Goal: Task Accomplishment & Management: Manage account settings

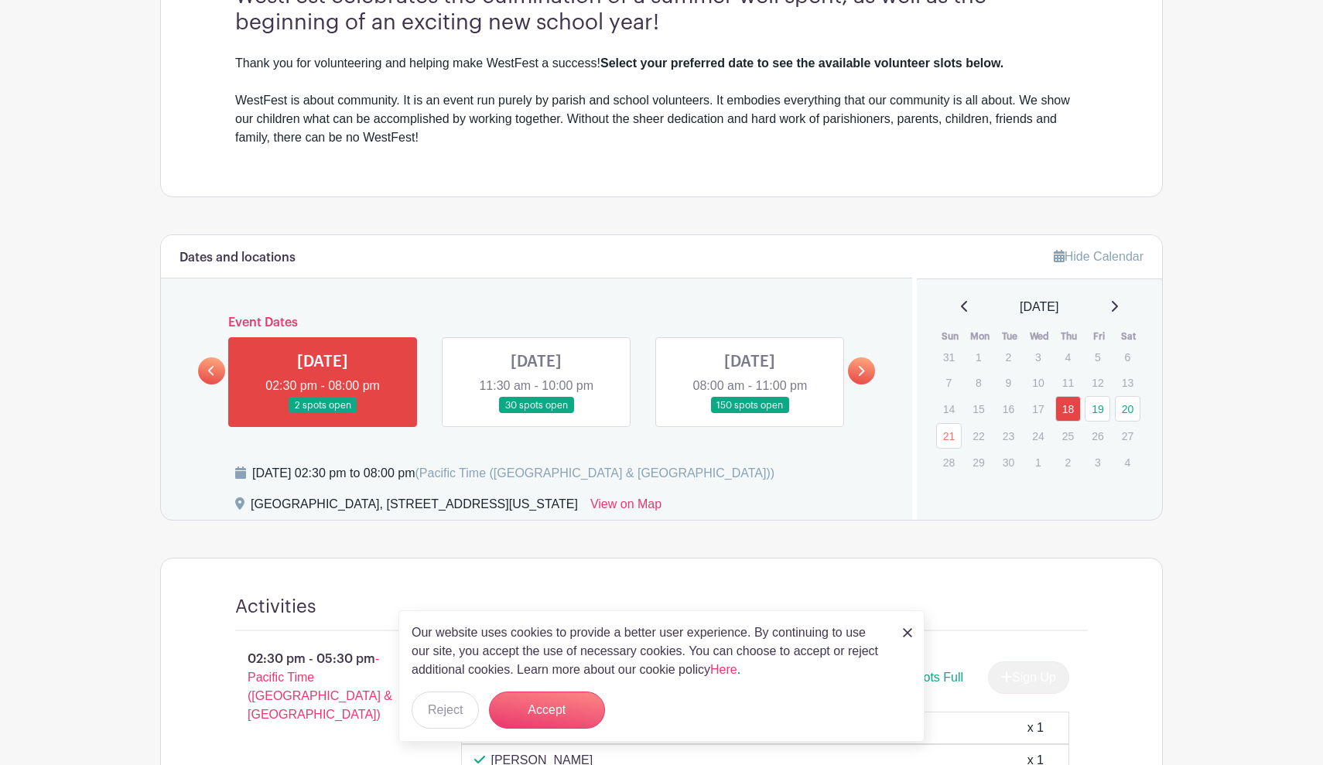
scroll to position [500, 0]
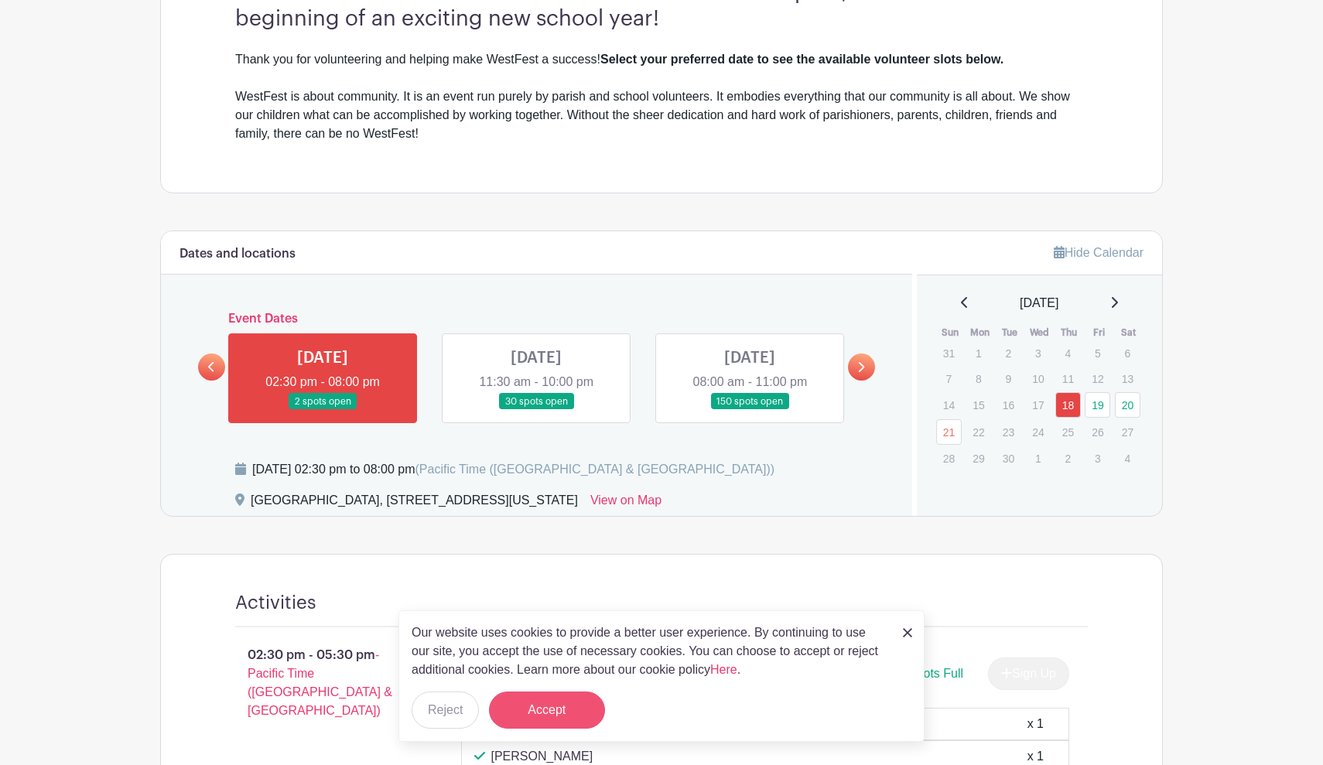
click at [542, 727] on button "Accept" at bounding box center [547, 710] width 116 height 37
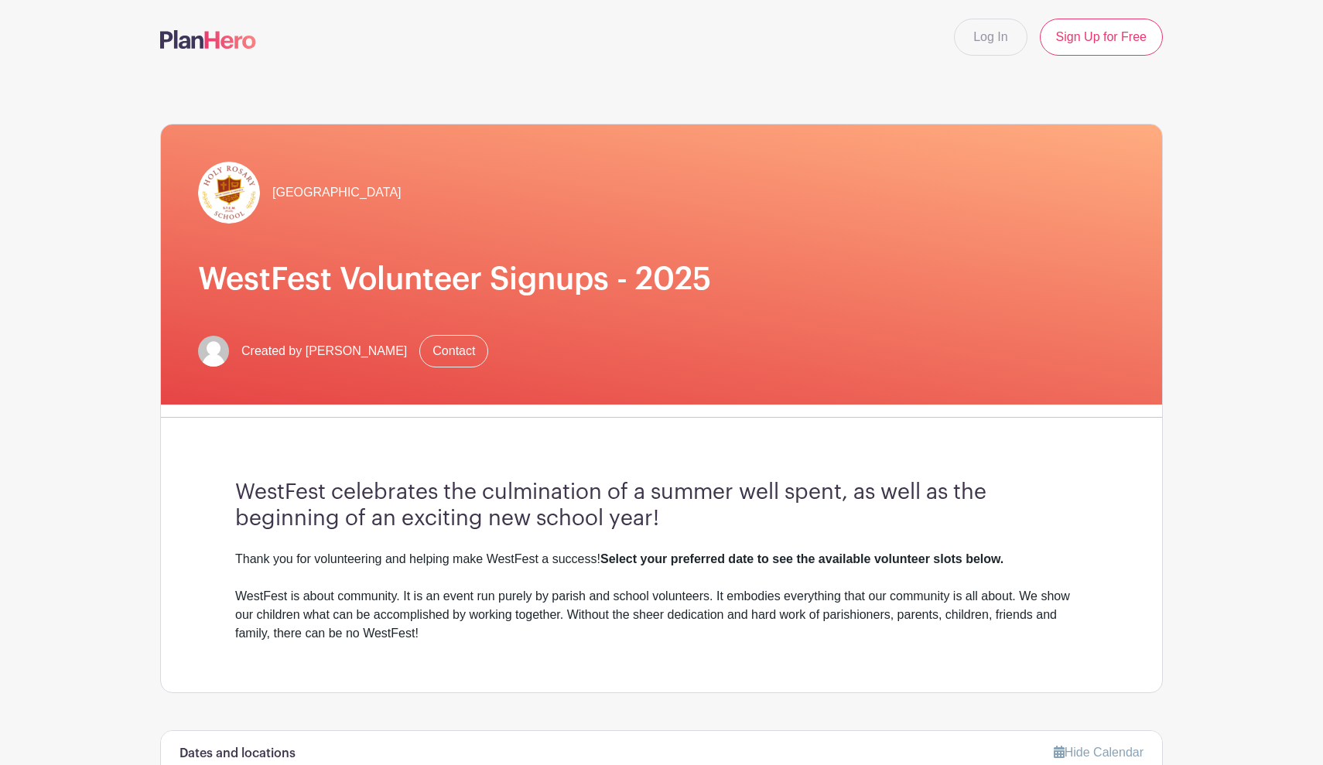
scroll to position [0, 0]
click at [987, 39] on link "Log In" at bounding box center [990, 37] width 73 height 37
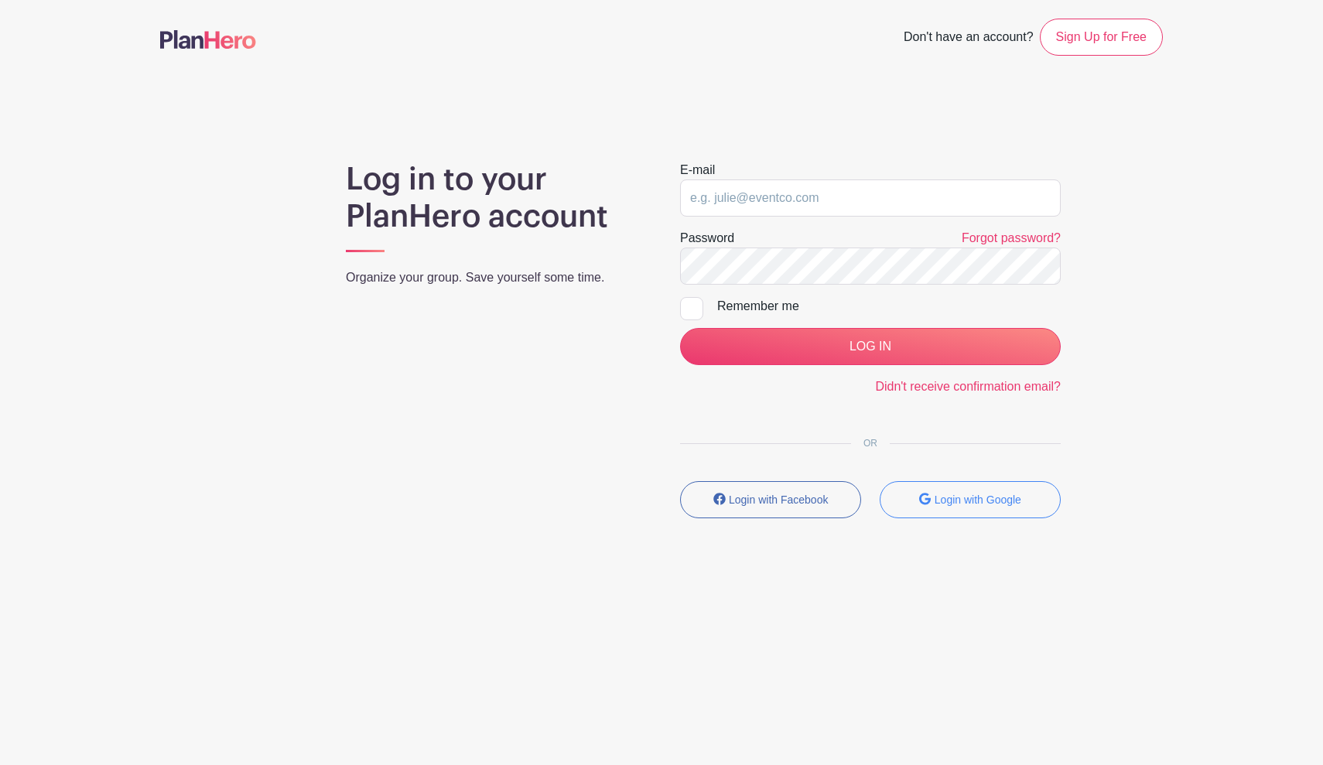
click at [762, 217] on form "E-mail Password Forgot password? Remember me LOG IN Didn't receive confirmation…" at bounding box center [870, 278] width 381 height 235
type input "[EMAIL_ADDRESS][DOMAIN_NAME]"
click at [870, 347] on input "LOG IN" at bounding box center [870, 346] width 381 height 37
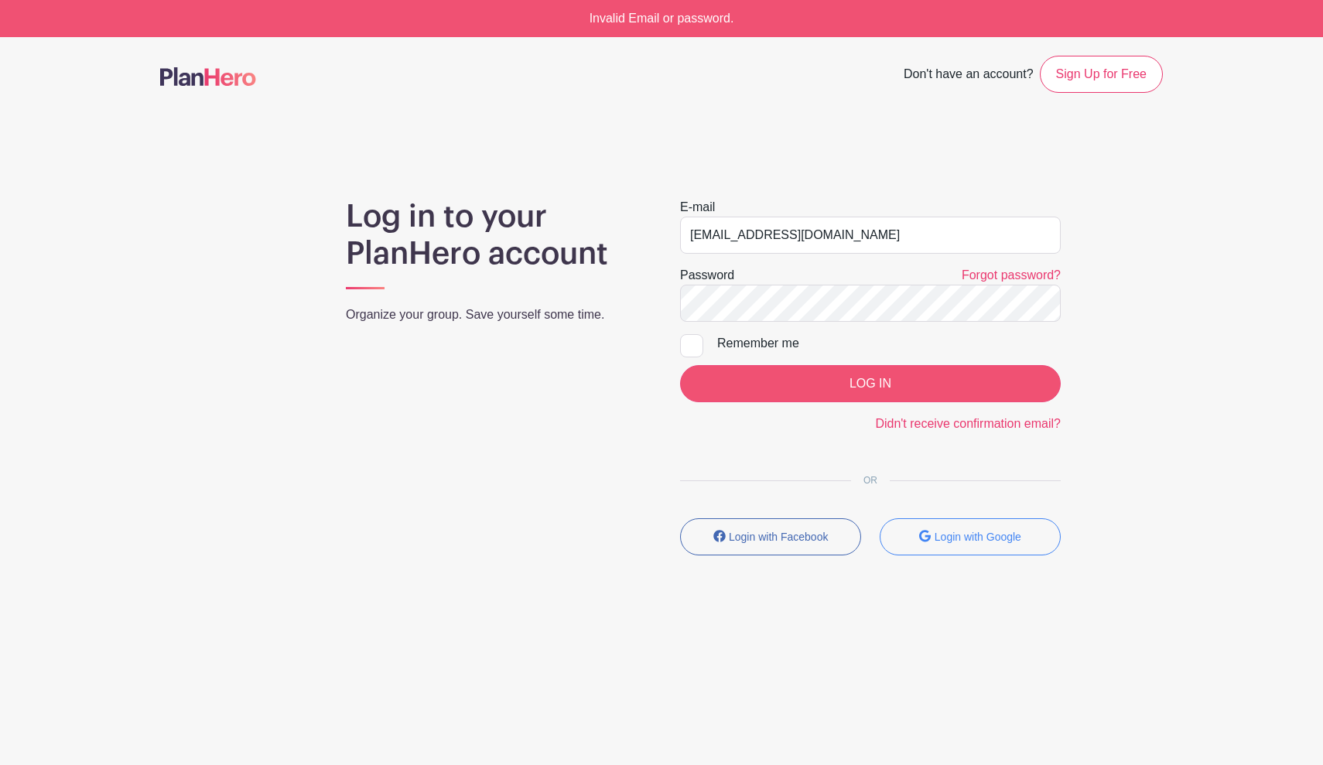
click at [820, 376] on input "LOG IN" at bounding box center [870, 383] width 381 height 37
click at [682, 348] on div at bounding box center [691, 345] width 23 height 23
click at [682, 344] on input "Remember me" at bounding box center [685, 339] width 10 height 10
checkbox input "true"
click at [809, 383] on input "LOG IN" at bounding box center [870, 383] width 381 height 37
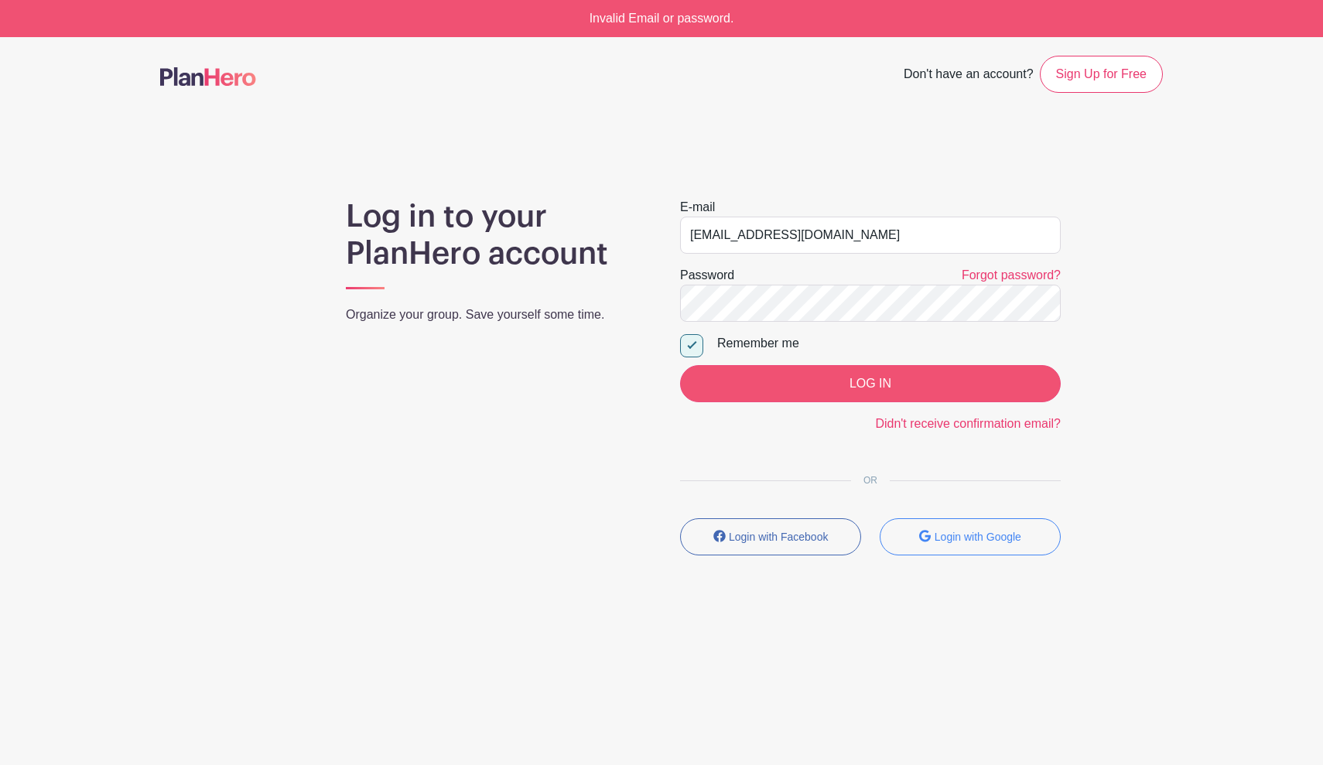
click at [829, 385] on input "LOG IN" at bounding box center [870, 383] width 381 height 37
click at [525, 443] on div "Log in to your PlanHero account Organize your group. Save yourself some time." at bounding box center [494, 383] width 334 height 370
click at [809, 385] on input "LOG IN" at bounding box center [870, 383] width 381 height 37
click at [808, 101] on nav "Don't have an account? Sign Up for Free" at bounding box center [661, 74] width 1323 height 74
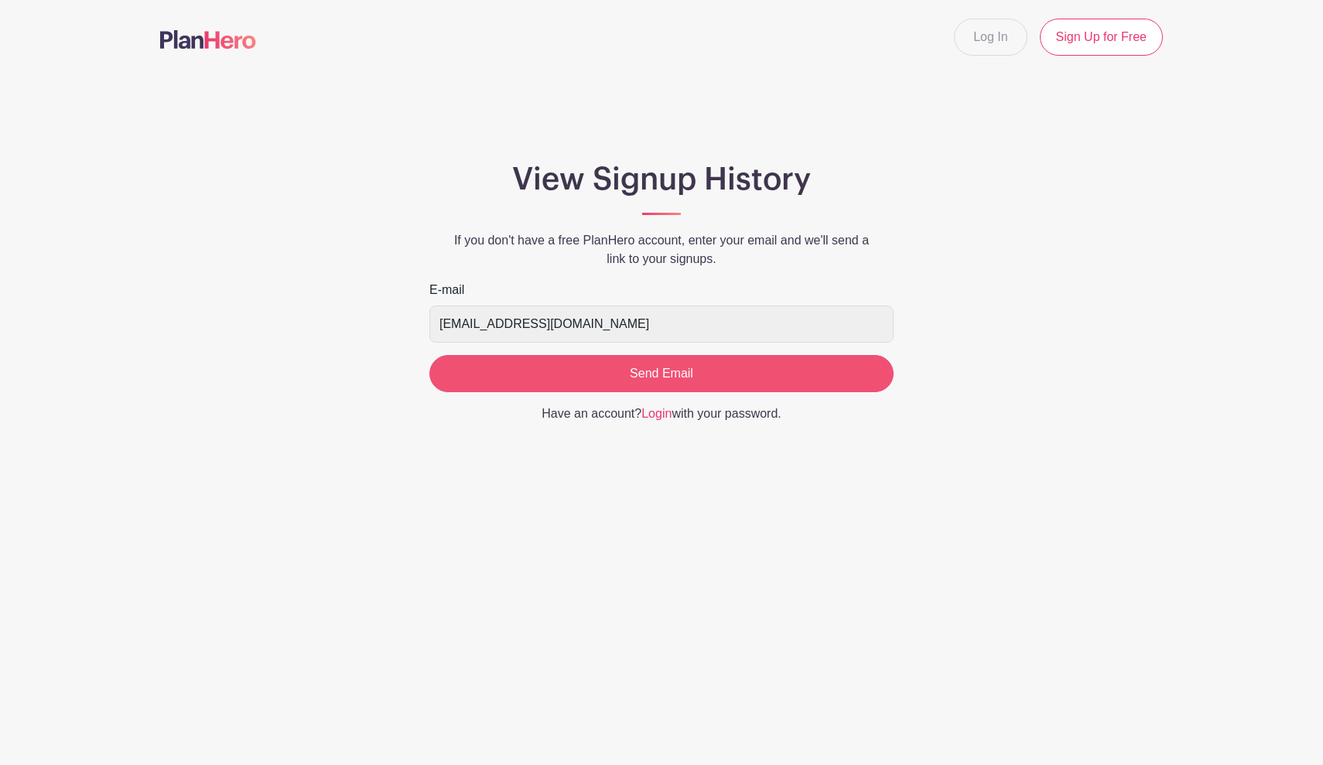
click at [707, 377] on input "Send Email" at bounding box center [661, 373] width 464 height 37
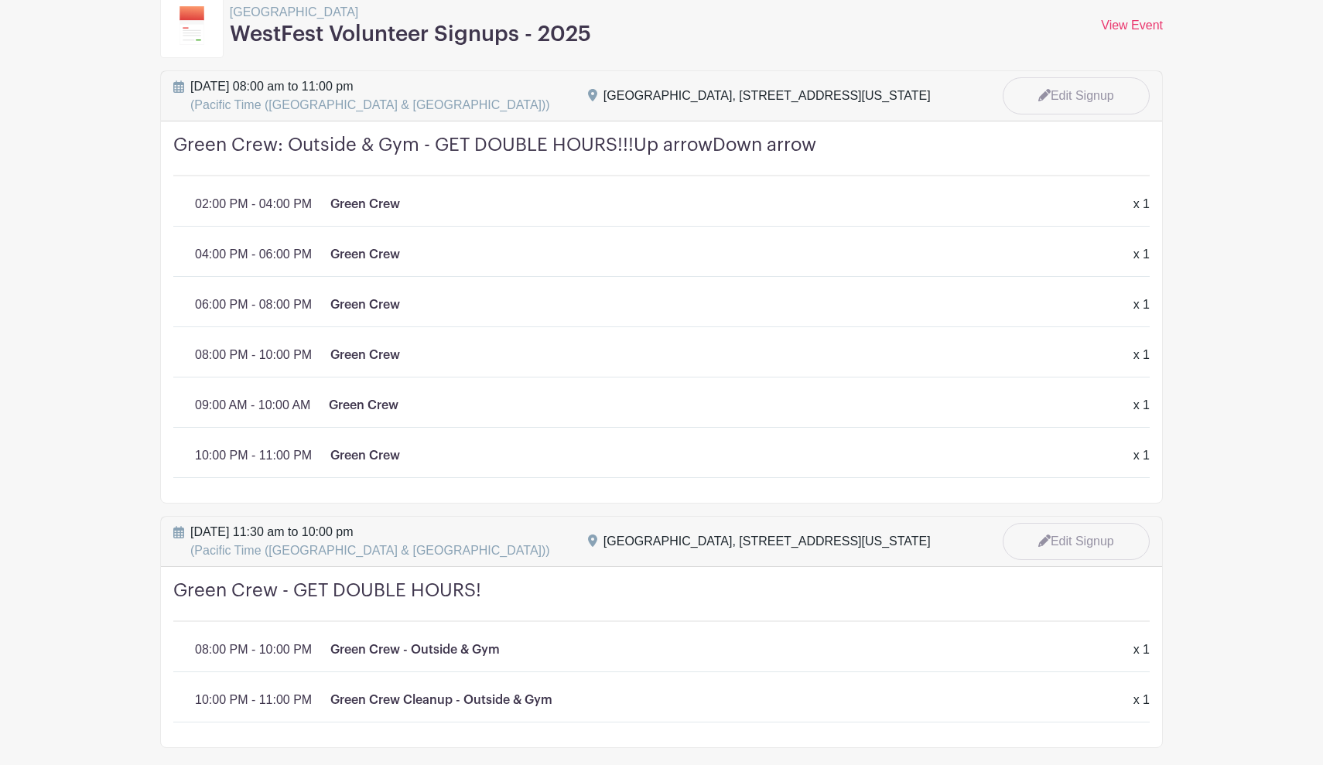
scroll to position [197, 0]
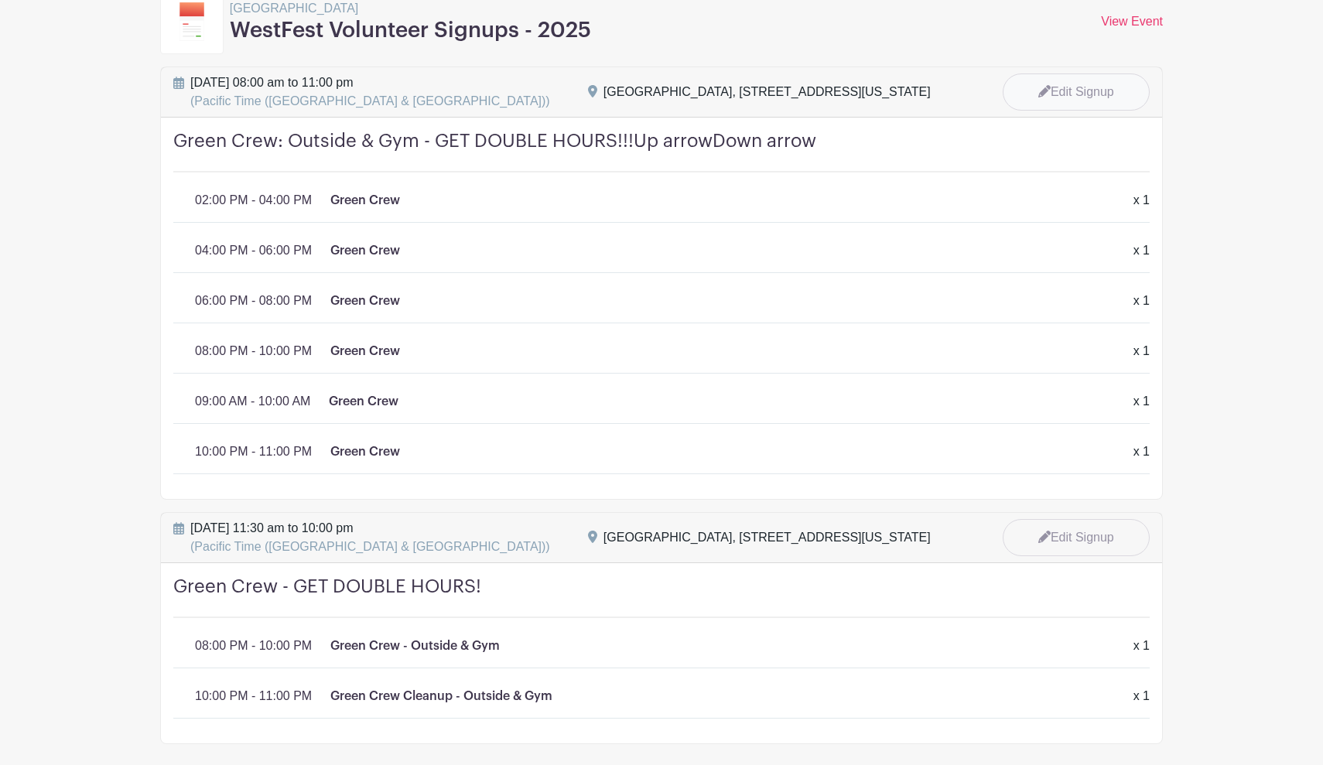
click at [1073, 104] on link "Edit Signup" at bounding box center [1076, 92] width 147 height 37
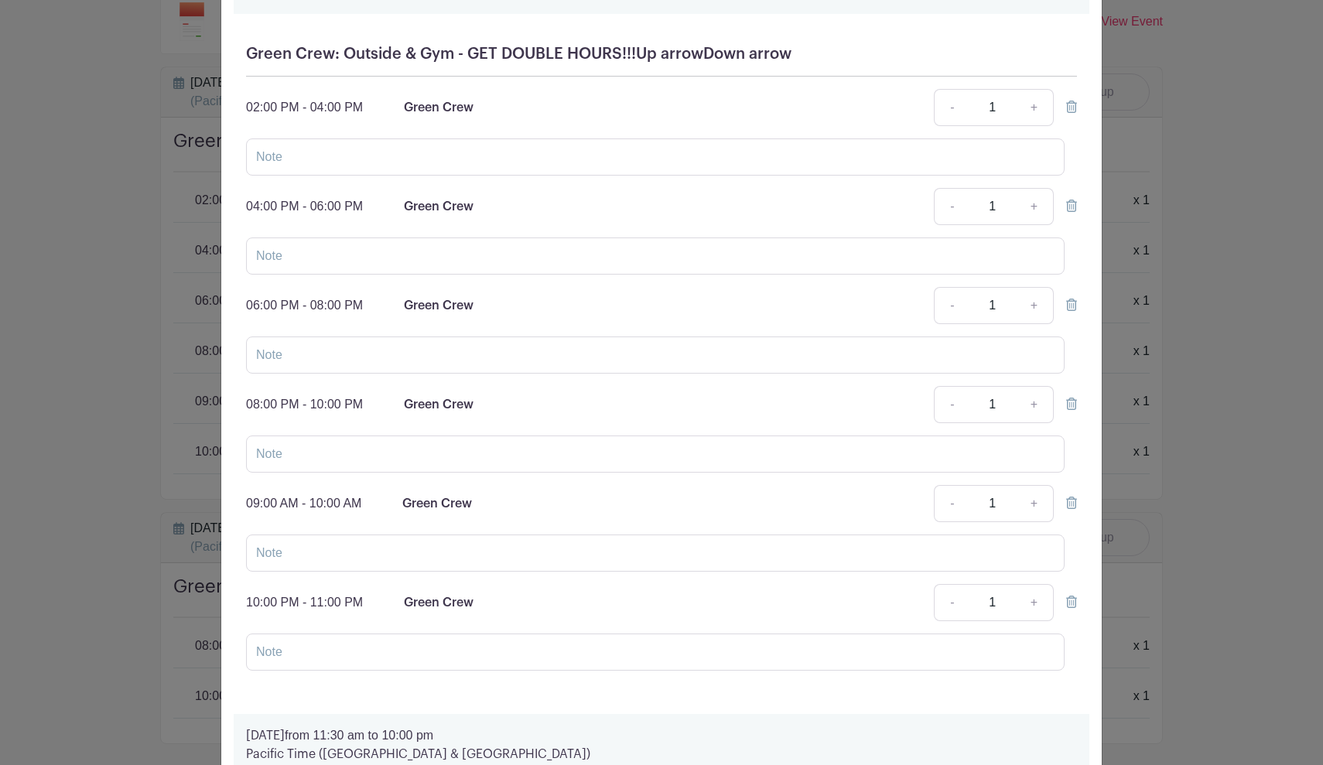
scroll to position [187, 0]
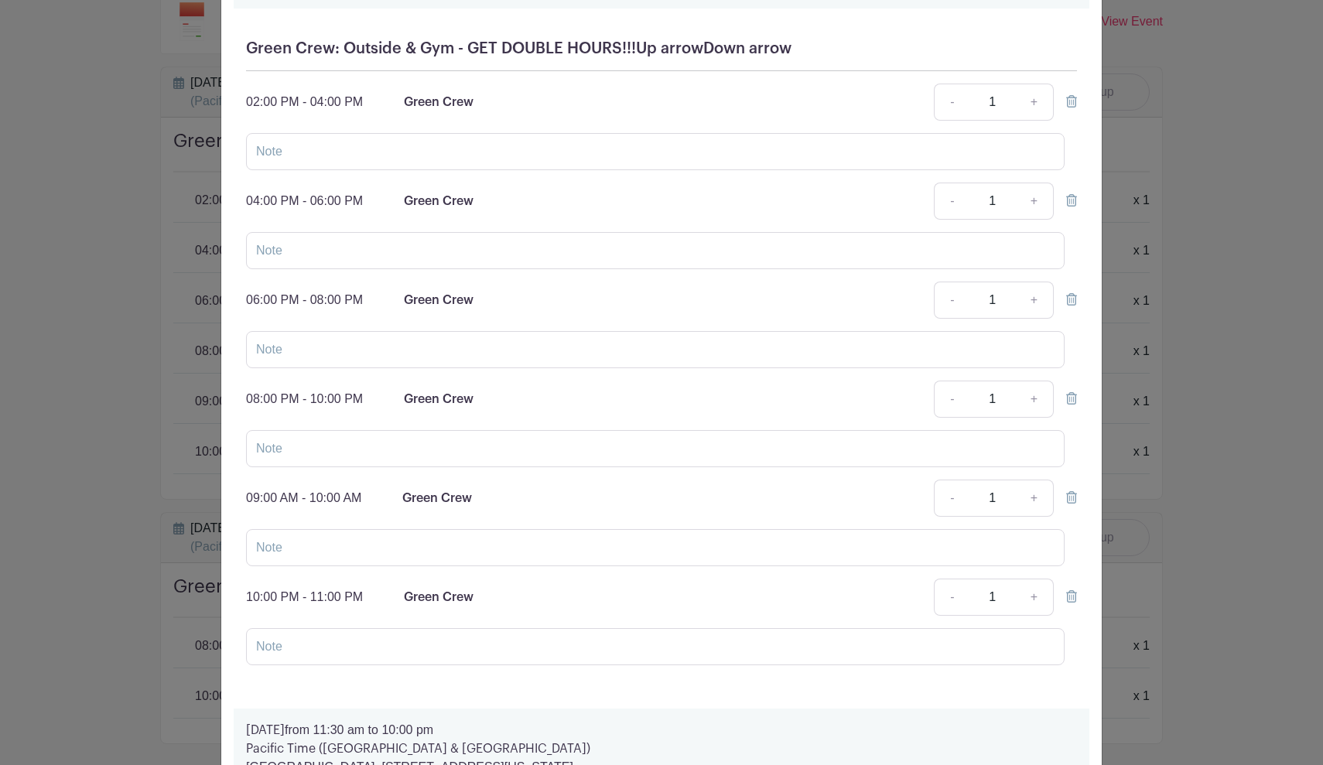
click at [1073, 599] on icon at bounding box center [1071, 596] width 11 height 12
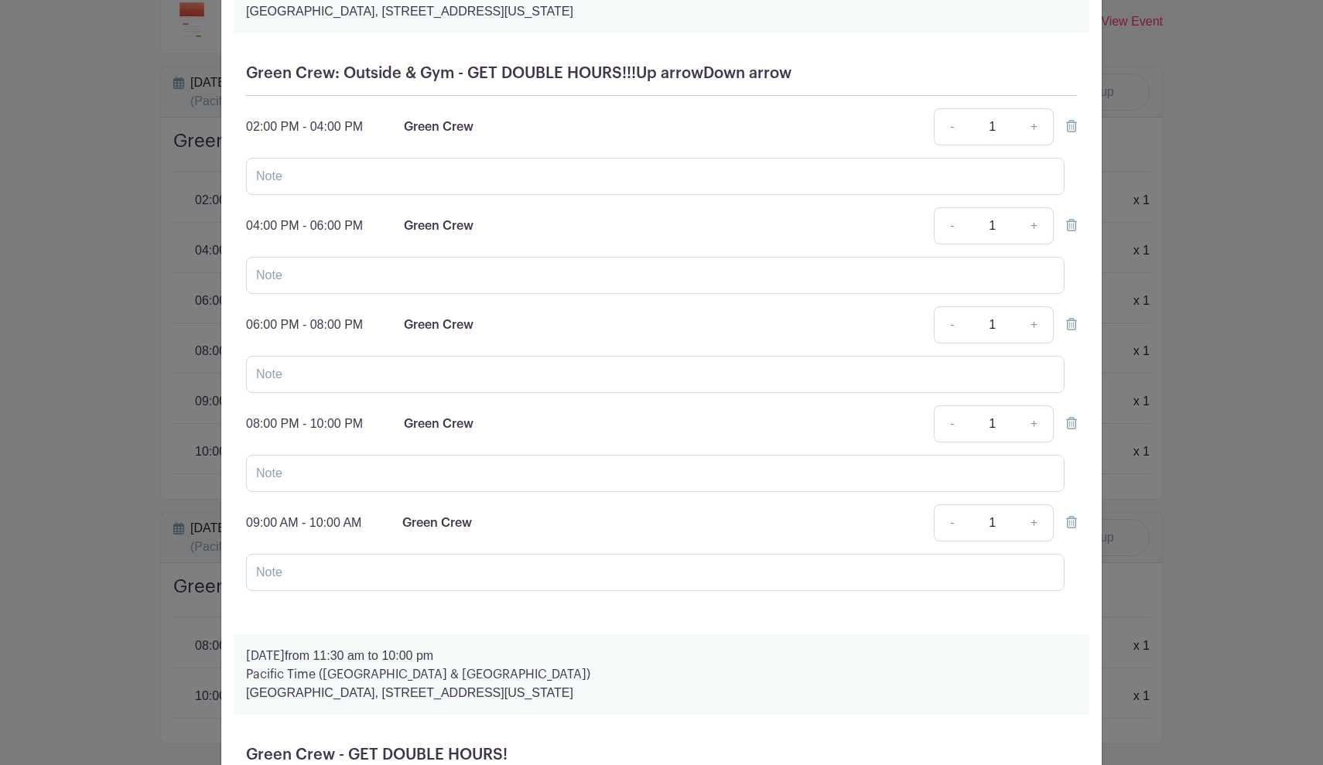
scroll to position [167, 0]
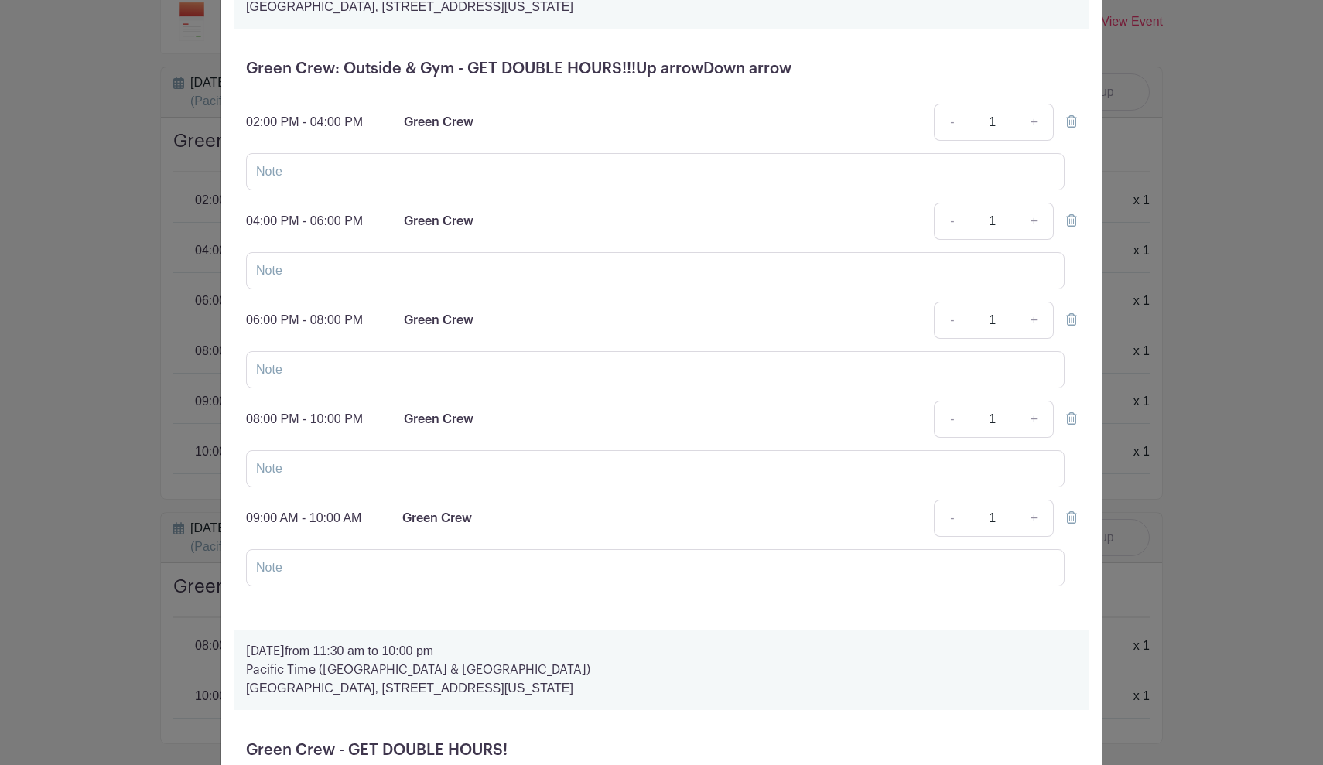
click at [1072, 221] on icon at bounding box center [1071, 220] width 11 height 12
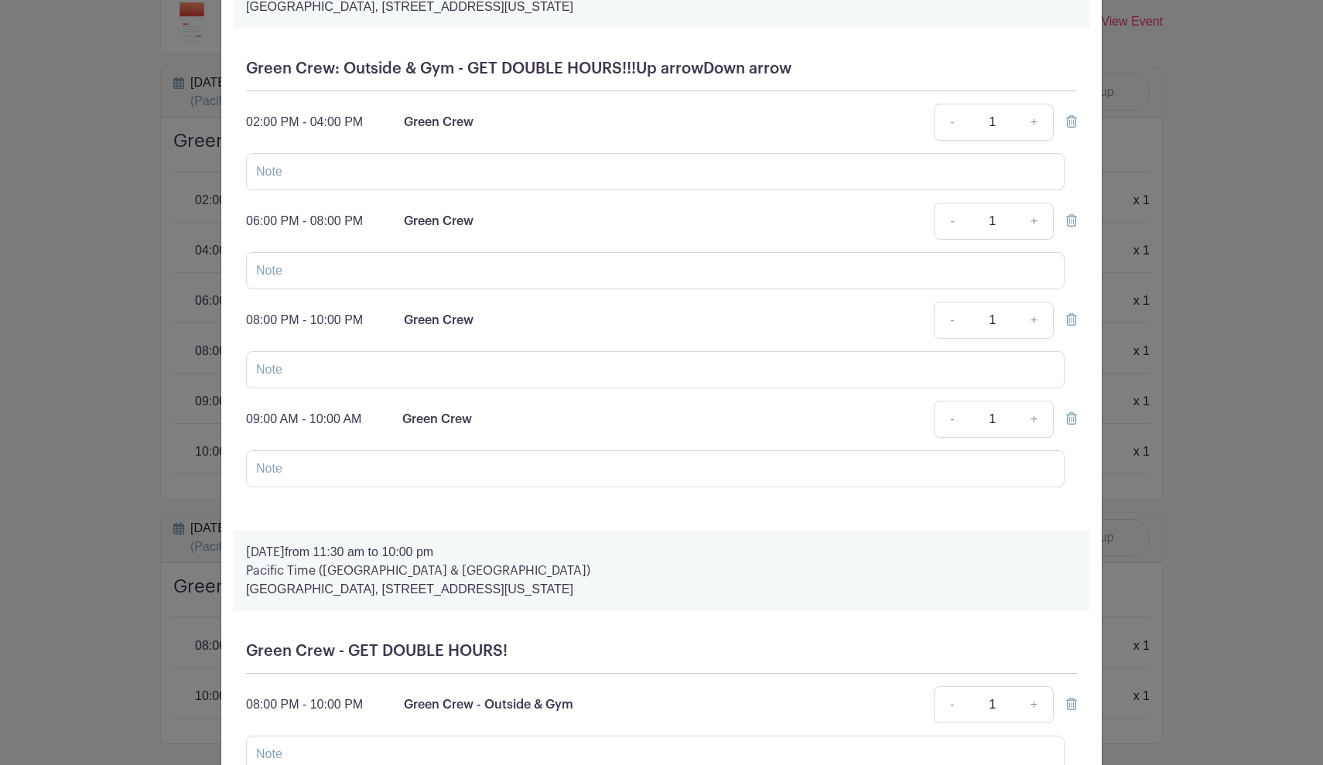
click at [1072, 319] on icon at bounding box center [1071, 319] width 11 height 12
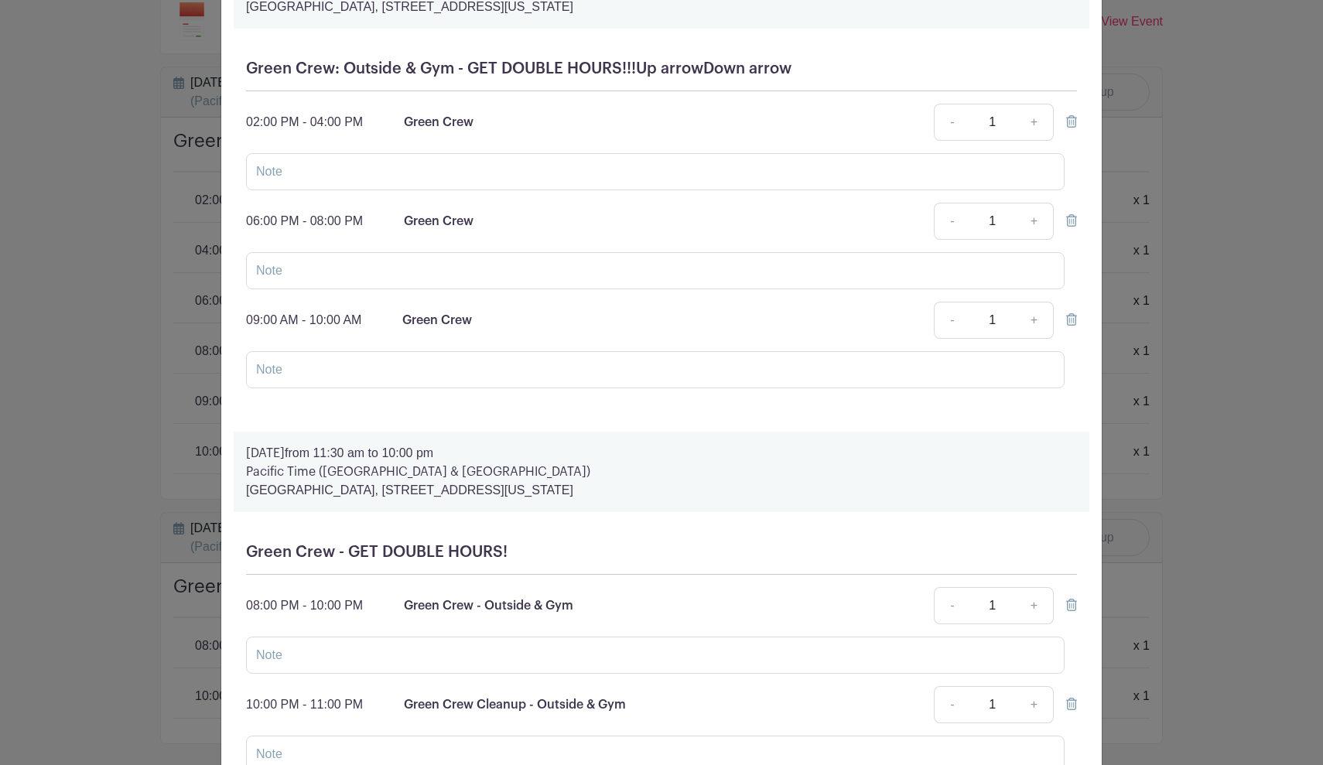
click at [1071, 221] on icon at bounding box center [1071, 220] width 11 height 12
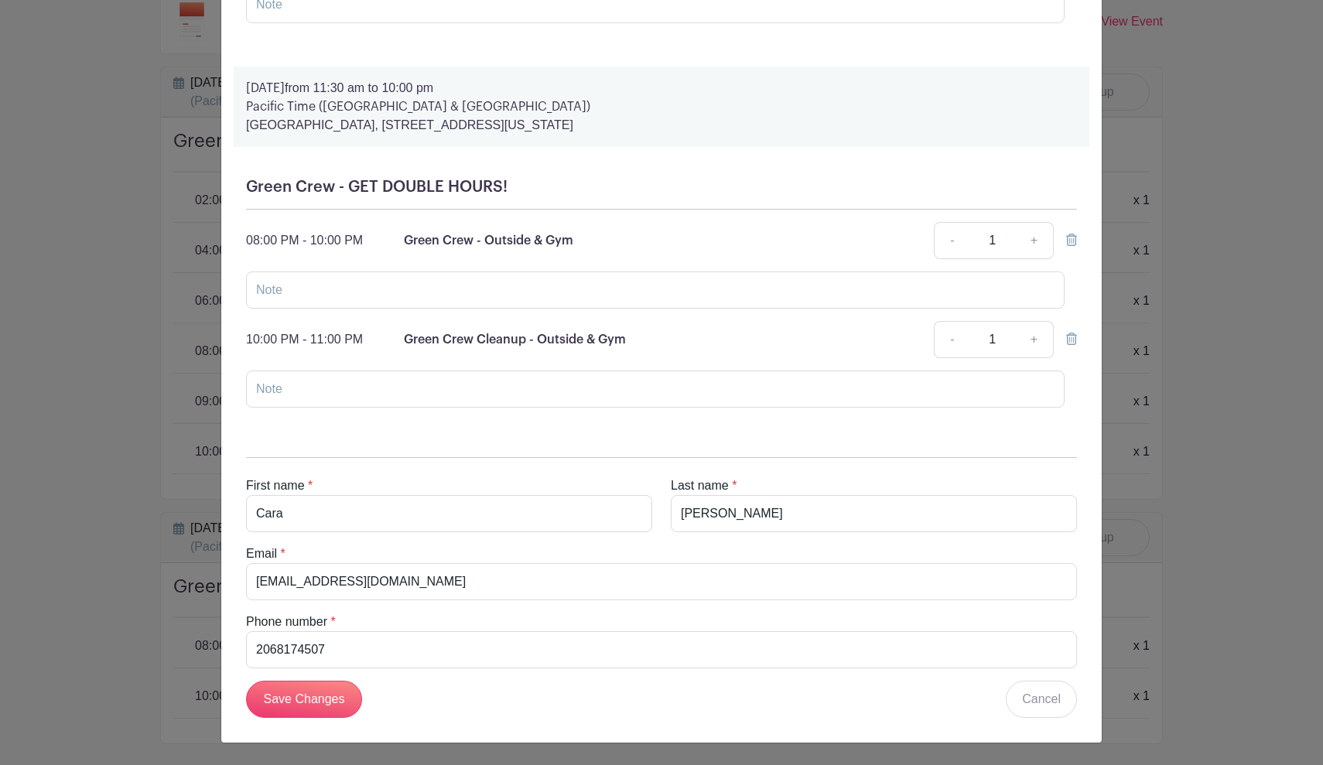
scroll to position [436, 0]
click at [321, 699] on input "Save Changes" at bounding box center [304, 699] width 116 height 37
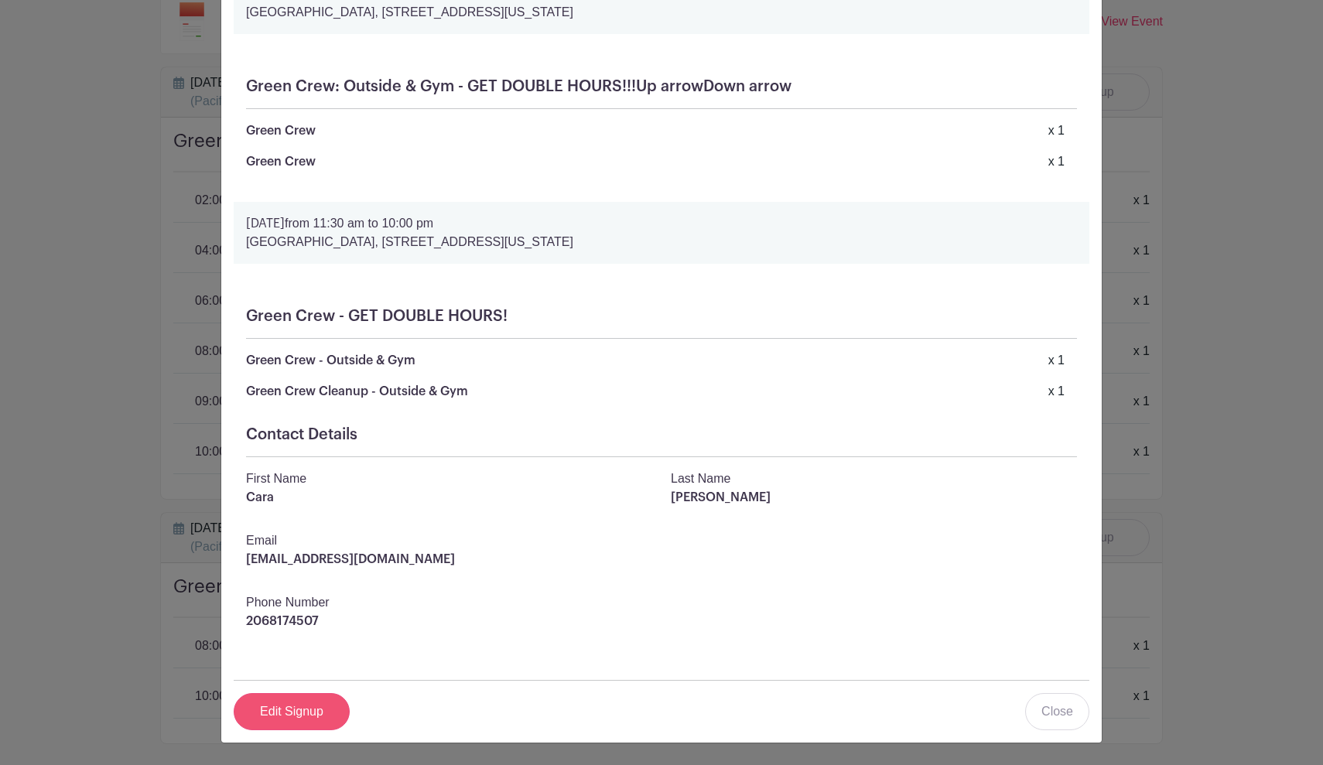
scroll to position [145, 0]
click at [1065, 714] on link "Close" at bounding box center [1057, 711] width 64 height 37
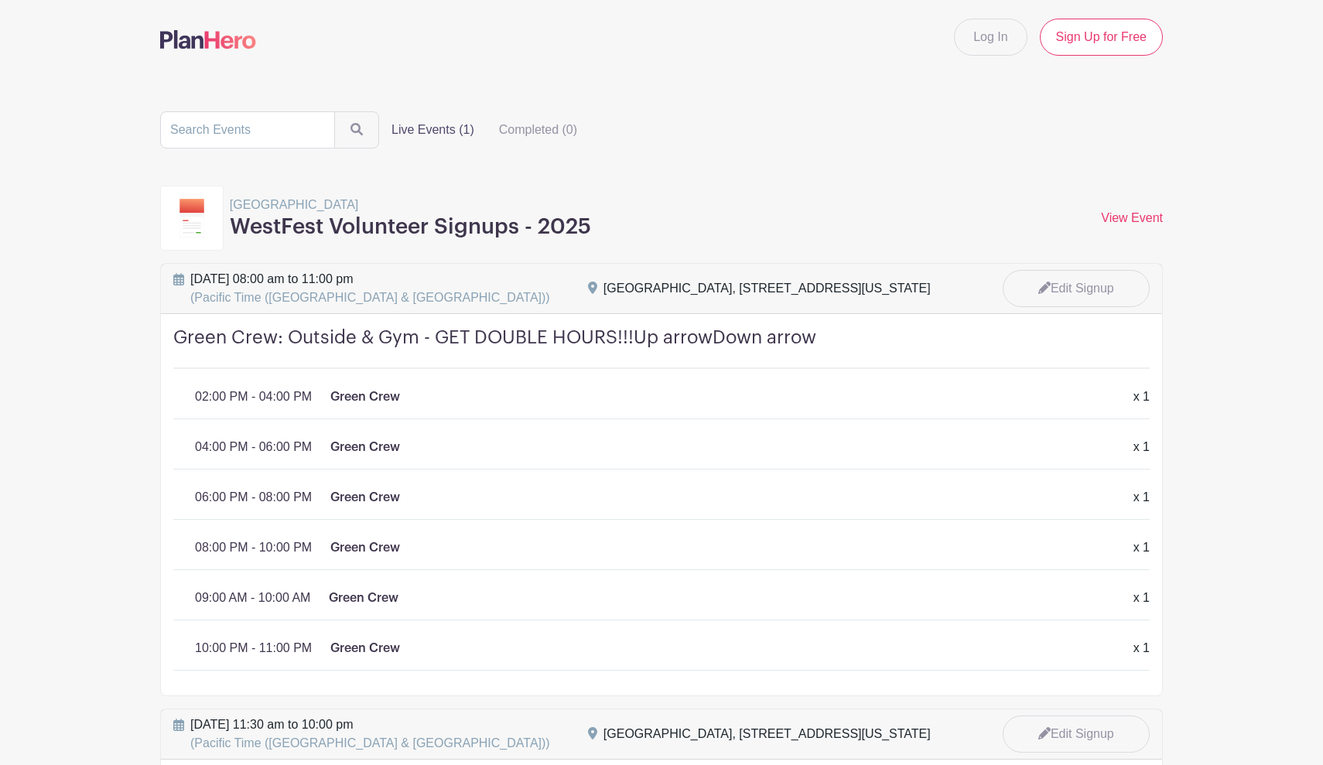
scroll to position [0, 0]
